Goal: Task Accomplishment & Management: Complete application form

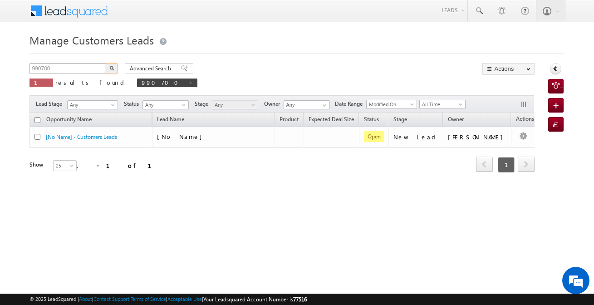
click at [94, 69] on input "990700" at bounding box center [69, 68] width 78 height 11
type input "991796"
click at [106, 63] on button "button" at bounding box center [112, 68] width 12 height 11
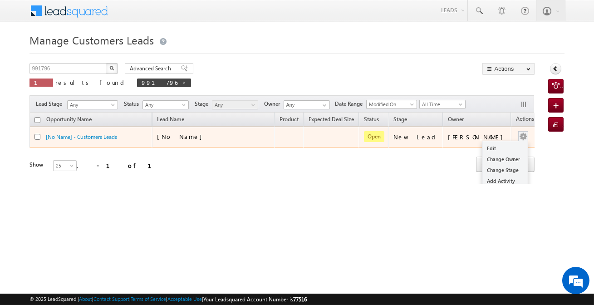
click at [518, 136] on span at bounding box center [523, 136] width 10 height 10
click at [496, 143] on link "Edit" at bounding box center [505, 148] width 45 height 11
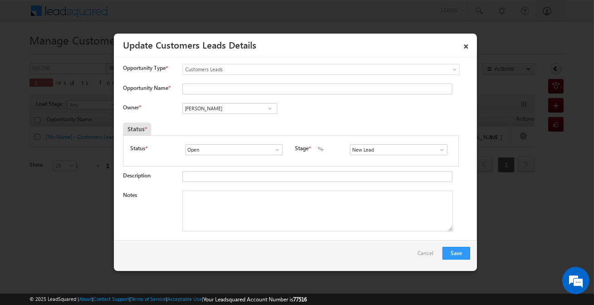
click at [236, 113] on div "[PERSON_NAME] [PERSON_NAME] [PERSON_NAME]" at bounding box center [237, 109] width 110 height 13
click at [387, 154] on input "New Lead" at bounding box center [399, 149] width 98 height 11
click at [377, 159] on link "Sales Marked" at bounding box center [398, 160] width 97 height 10
type input "Sales Marked"
click at [219, 89] on input "Opportunity Name *" at bounding box center [317, 89] width 270 height 11
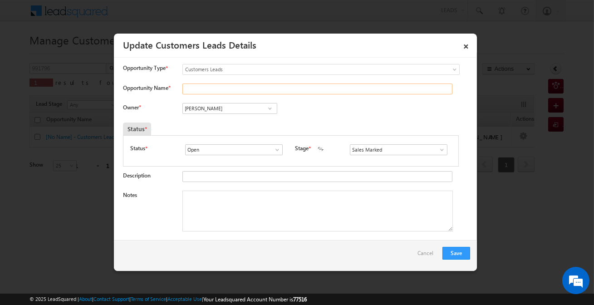
paste input "[PERSON_NAME]"
type input "[PERSON_NAME]"
click at [217, 108] on input "[PERSON_NAME]" at bounding box center [229, 108] width 95 height 11
paste input "[PERSON_NAME] [PERSON_NAME]"
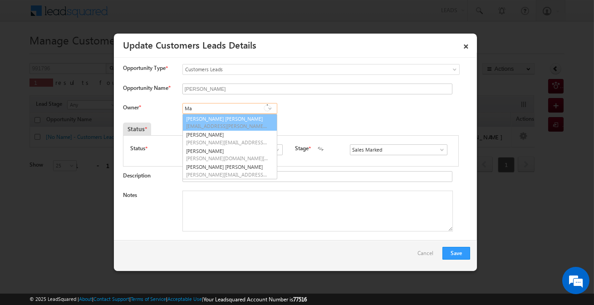
type input "M"
paste input "[PERSON_NAME] [PERSON_NAME]"
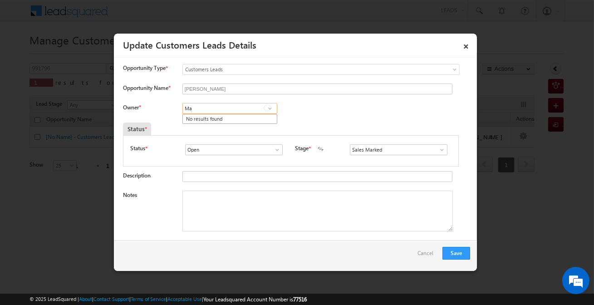
type input "M"
paste input "[PERSON_NAME] [PERSON_NAME]"
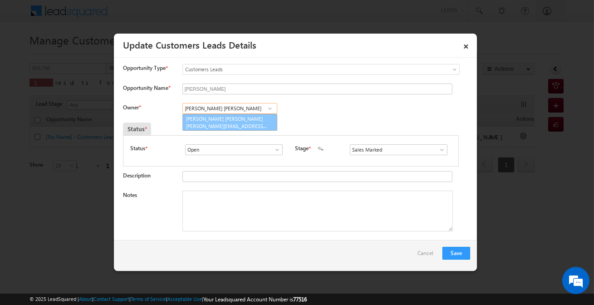
click at [247, 123] on span "[PERSON_NAME][EMAIL_ADDRESS][PERSON_NAME][DOMAIN_NAME]" at bounding box center [227, 126] width 82 height 7
type input "[PERSON_NAME] [PERSON_NAME]"
click at [321, 207] on textarea "Notes" at bounding box center [317, 211] width 271 height 41
paste textarea "[PERSON_NAME] / Construction / 7 Lakh / [GEOGRAPHIC_DATA] /Pincode - 445001 / S…"
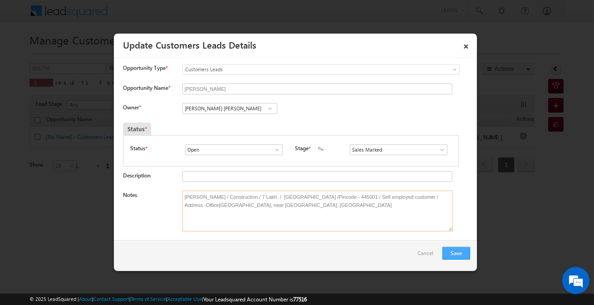
type textarea "[PERSON_NAME] / Construction / 7 Lakh / [GEOGRAPHIC_DATA] /Pincode - 445001 / S…"
click at [463, 250] on button "Save" at bounding box center [457, 253] width 28 height 13
